Goal: Information Seeking & Learning: Find specific fact

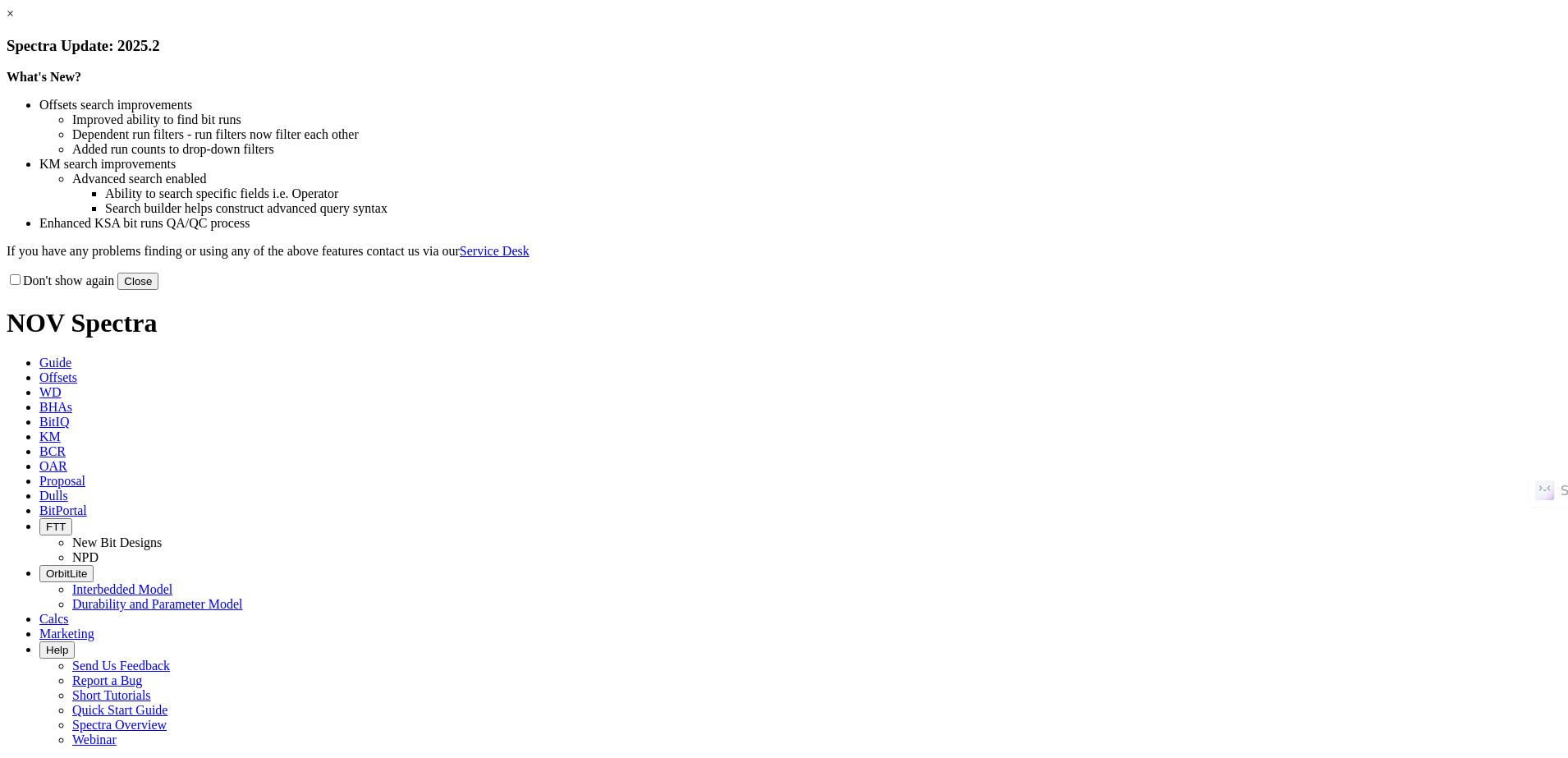
click at [14, 20] on link "×" at bounding box center [10, 13] width 7 height 14
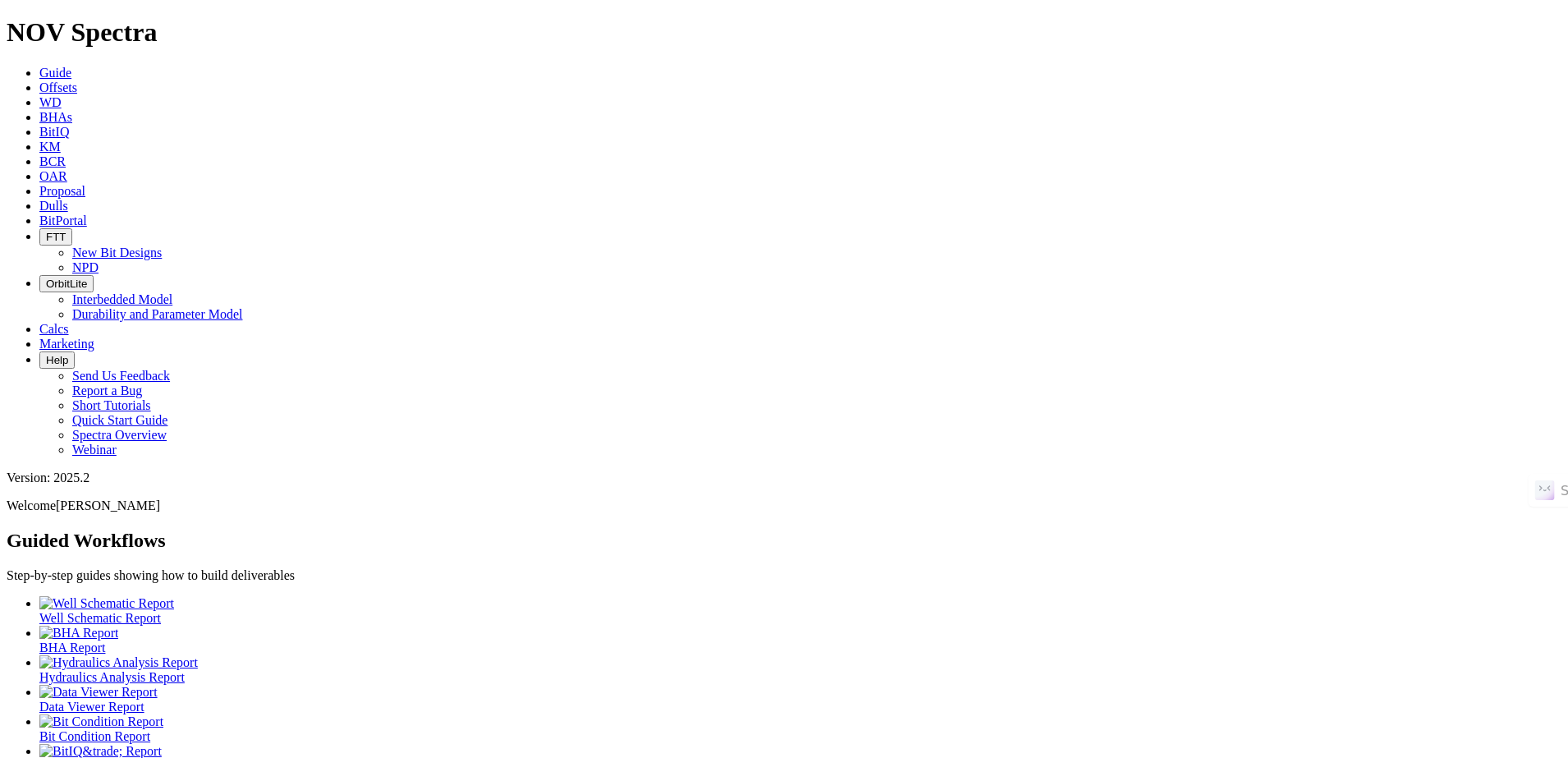
click at [77, 80] on link "Offsets" at bounding box center [58, 87] width 38 height 14
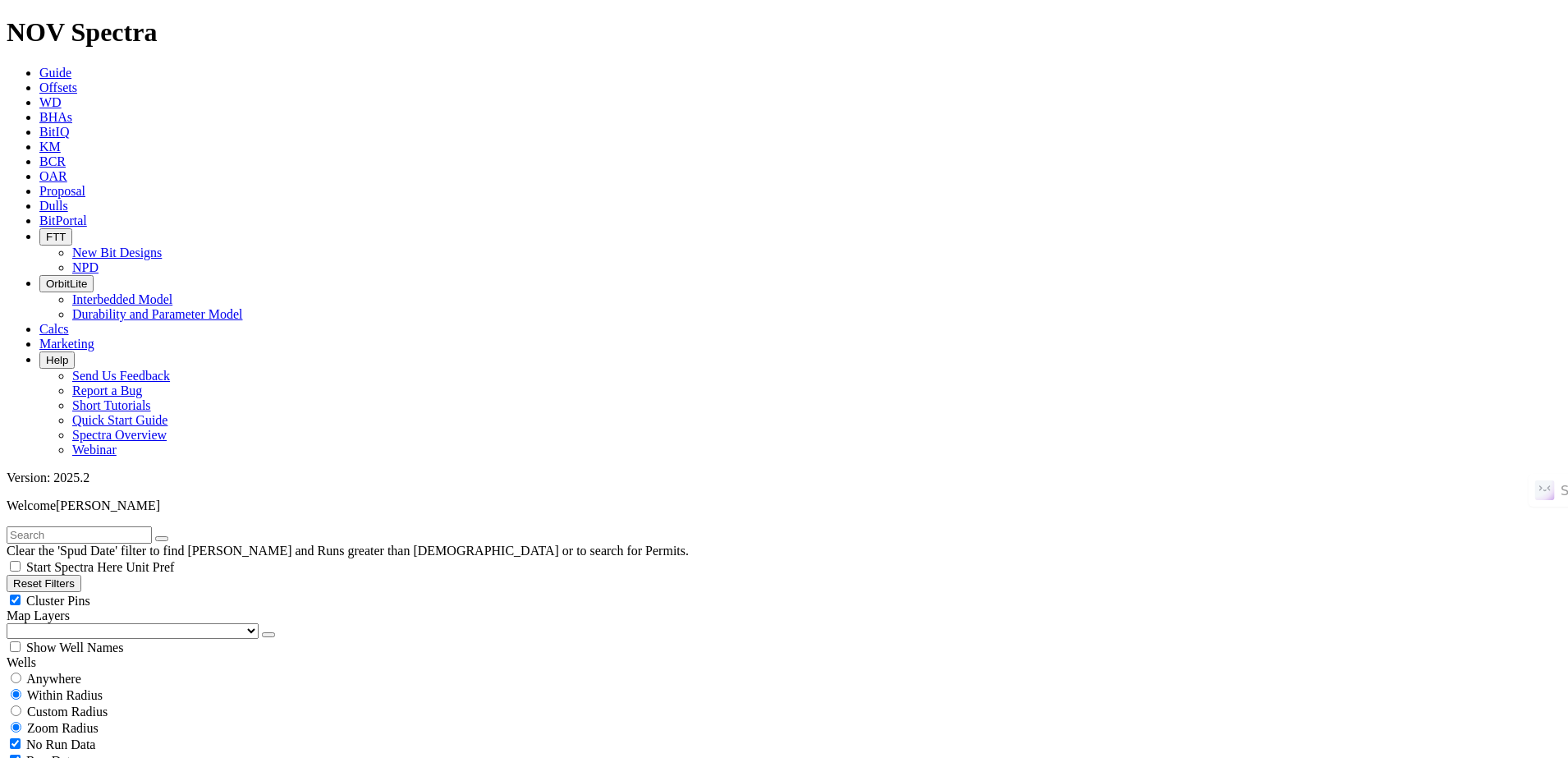
click at [120, 527] on input "text" at bounding box center [79, 535] width 146 height 18
type input "[PERSON_NAME] RANCH B922H"
click at [184, 537] on button "submit" at bounding box center [178, 539] width 13 height 5
click at [81, 672] on span "Anywhere" at bounding box center [54, 679] width 55 height 14
radio input "true"
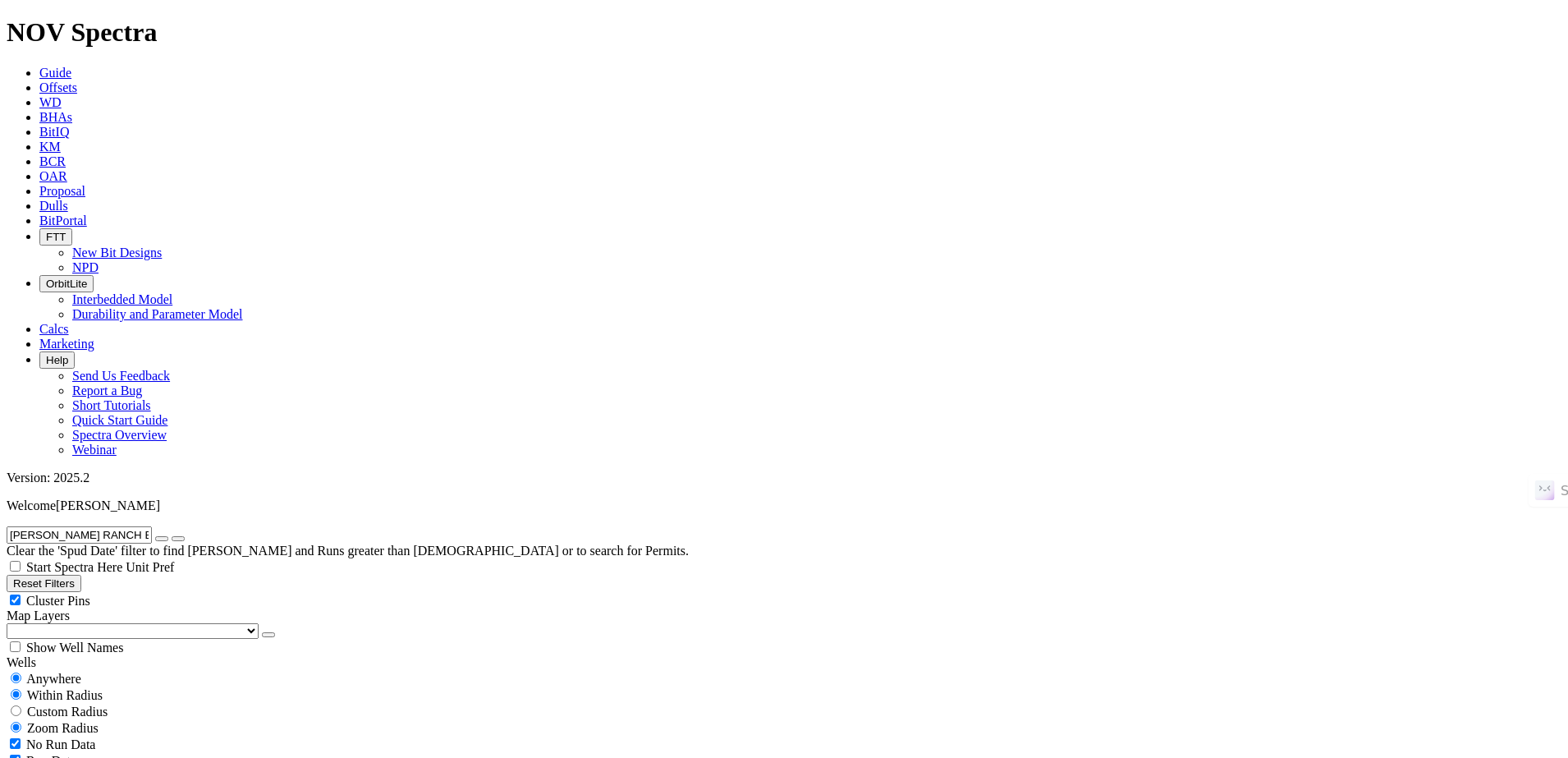
radio input "false"
radio input "true"
click at [161, 539] on icon "button" at bounding box center [161, 539] width 0 height 0
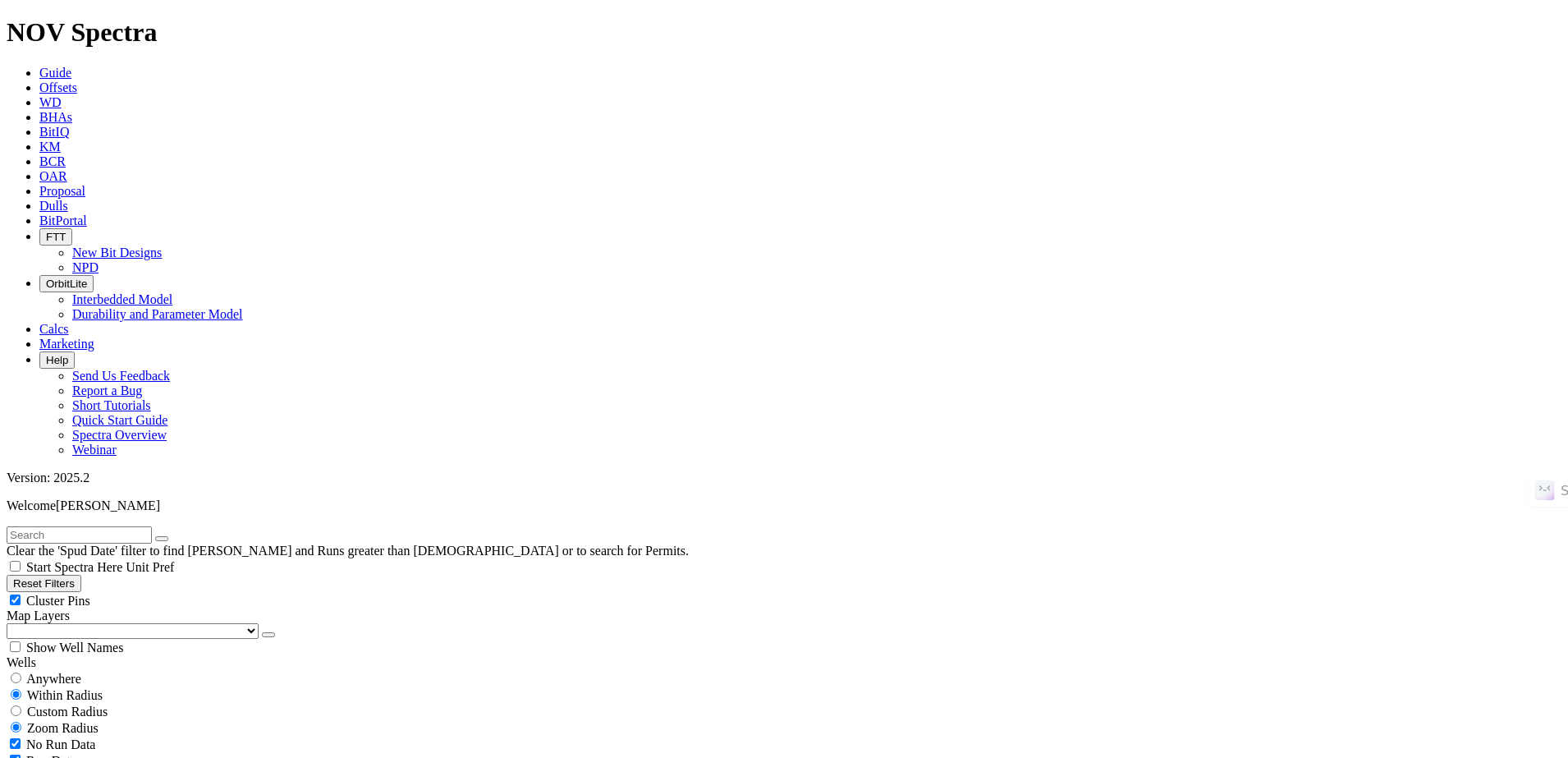
select select "12.25"
checkbox input "false"
select select "? number:12.25 ?"
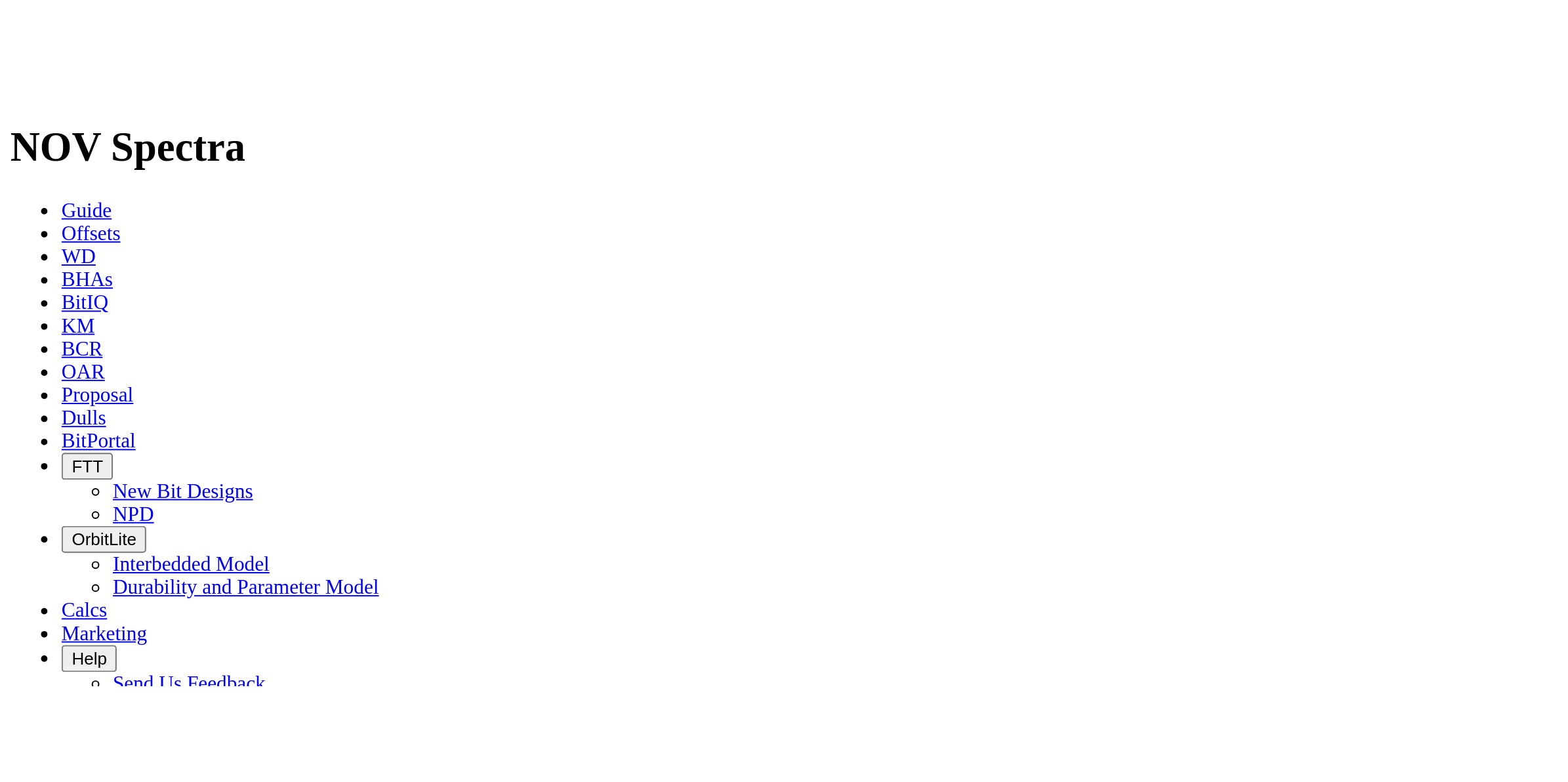
scroll to position [492, 0]
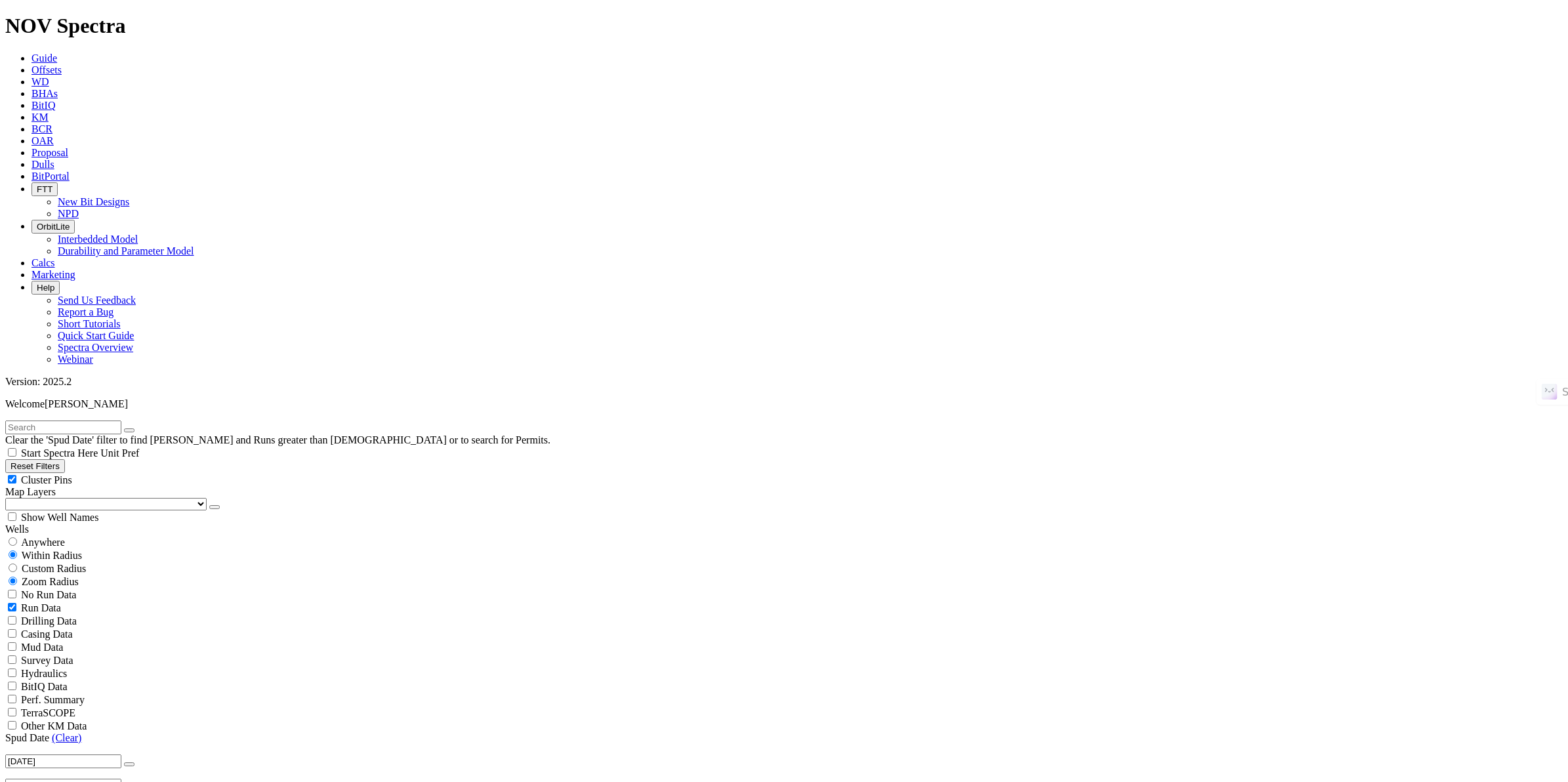
scroll to position [164, 0]
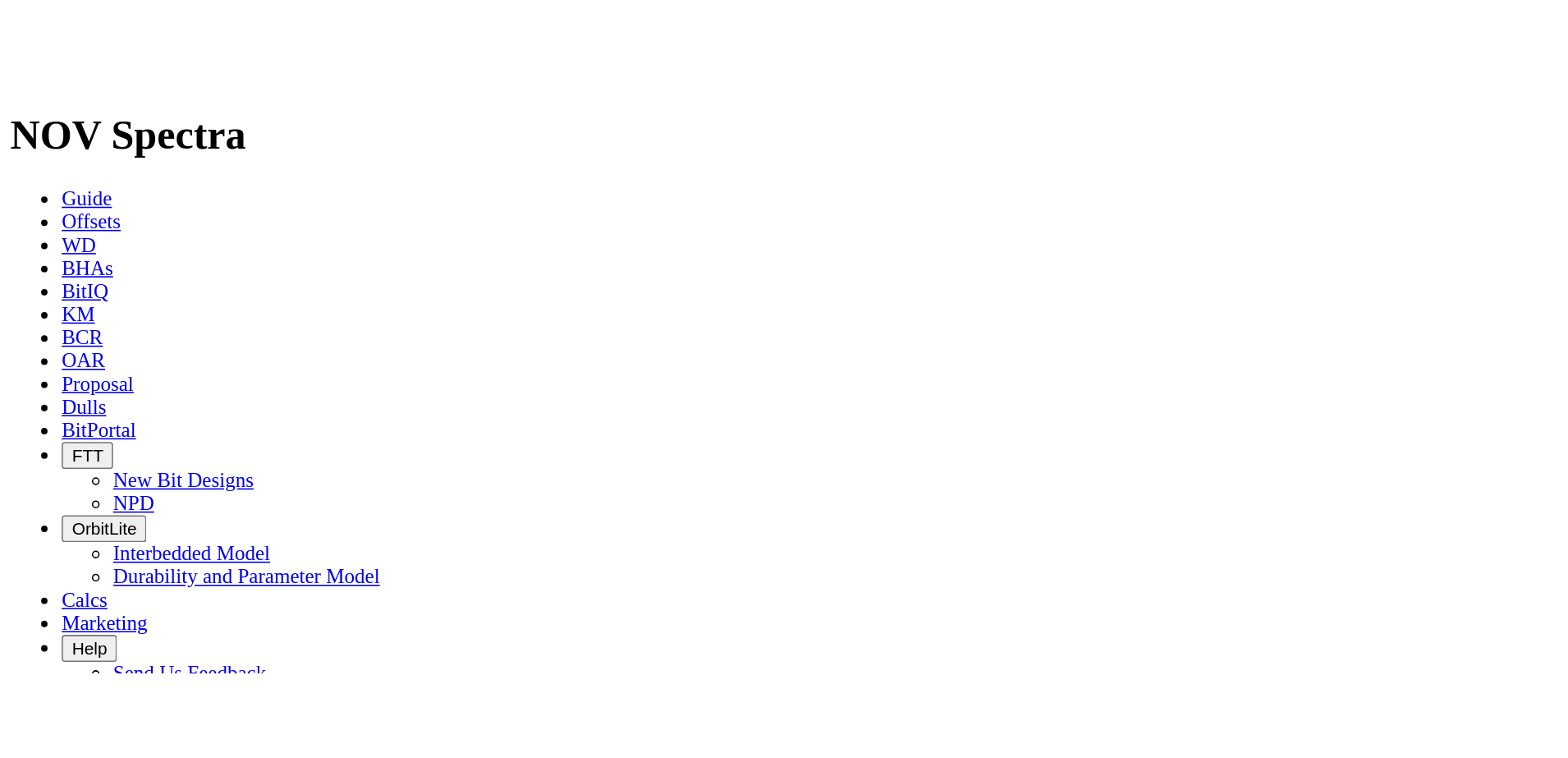
scroll to position [616, 0]
